Goal: Information Seeking & Learning: Learn about a topic

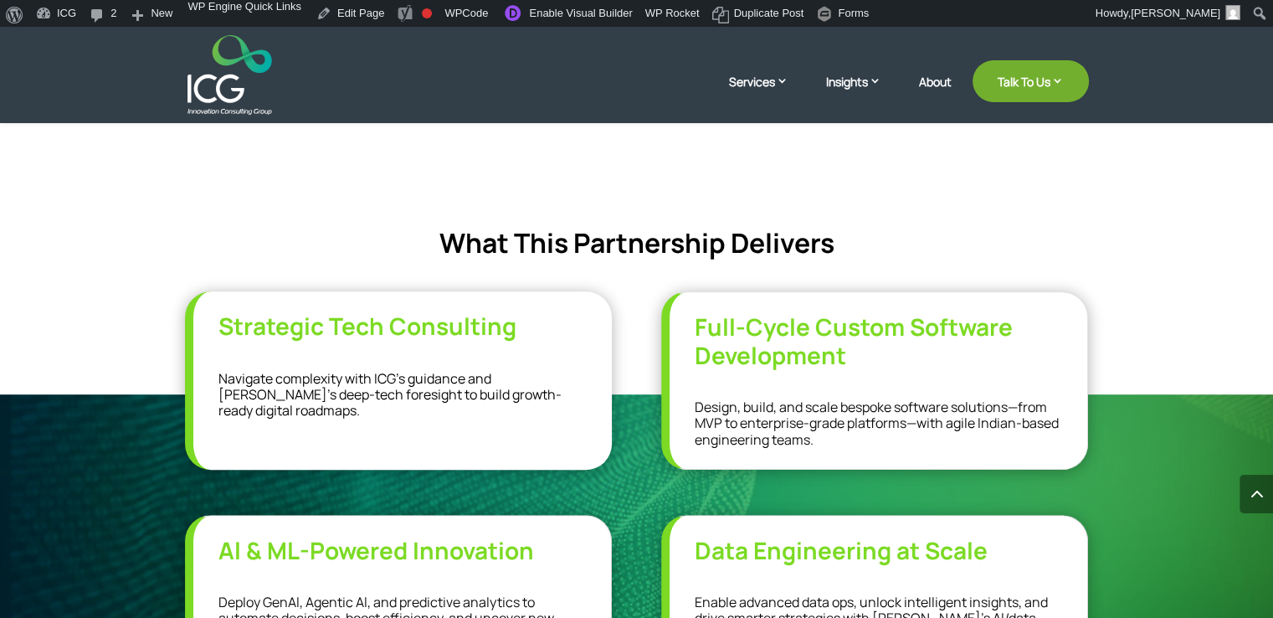
click at [905, 157] on div "Redefining Digital Innovation: ICG’s Subsidiary, Kreeda Labs As part of ICG’s e…" at bounding box center [636, 4] width 1273 height 780
